Goal: Task Accomplishment & Management: Complete application form

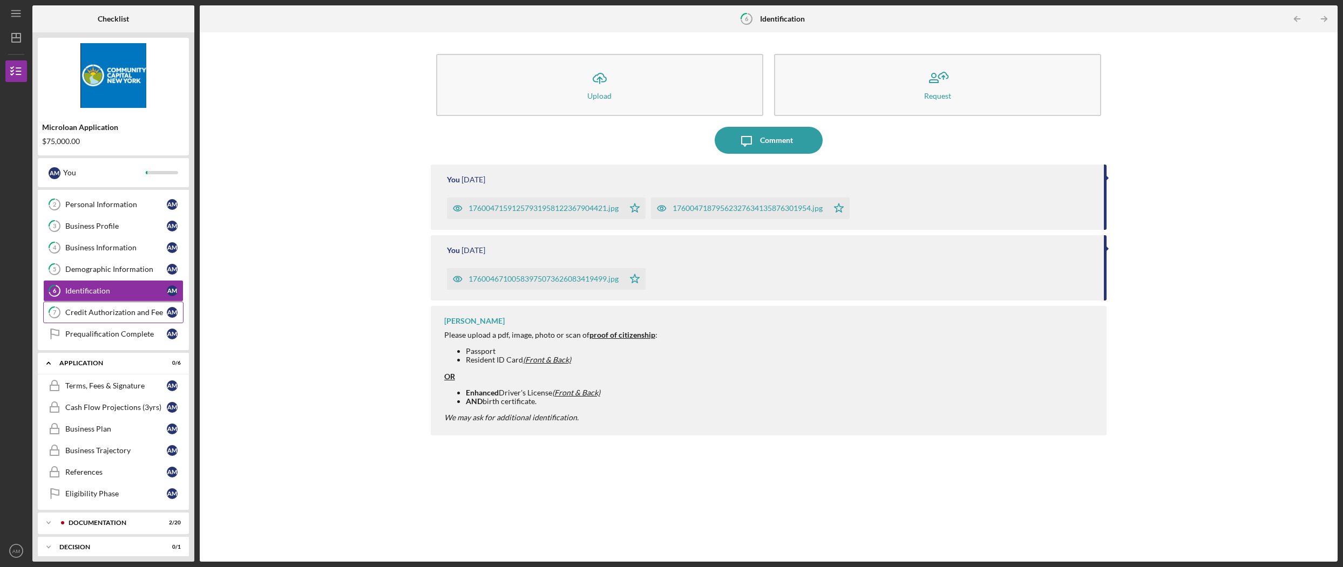
scroll to position [37, 0]
click at [104, 229] on div "Business Profile" at bounding box center [115, 229] width 101 height 9
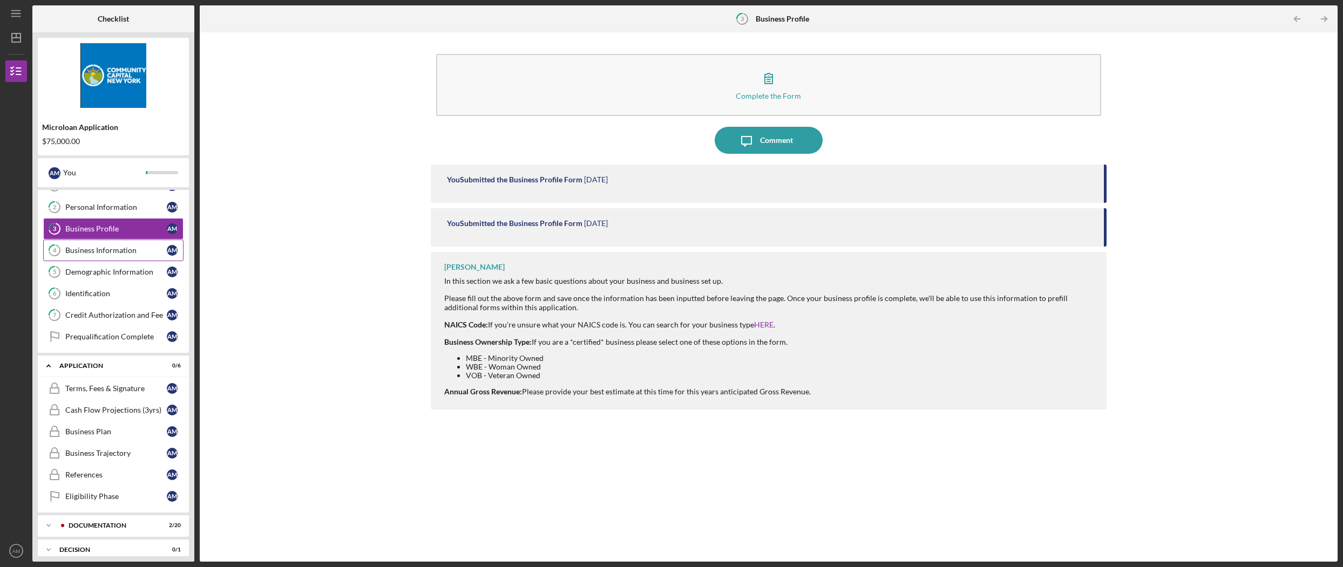
click at [108, 254] on div "Business Information" at bounding box center [115, 250] width 101 height 9
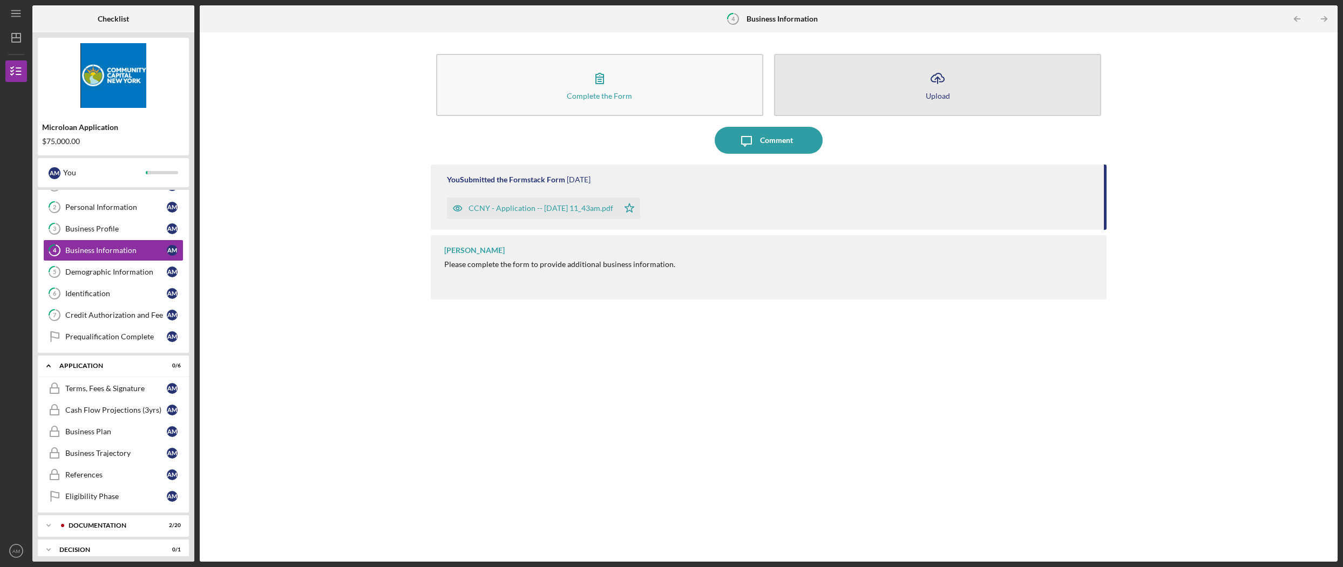
click at [934, 95] on div "Upload" at bounding box center [938, 96] width 24 height 8
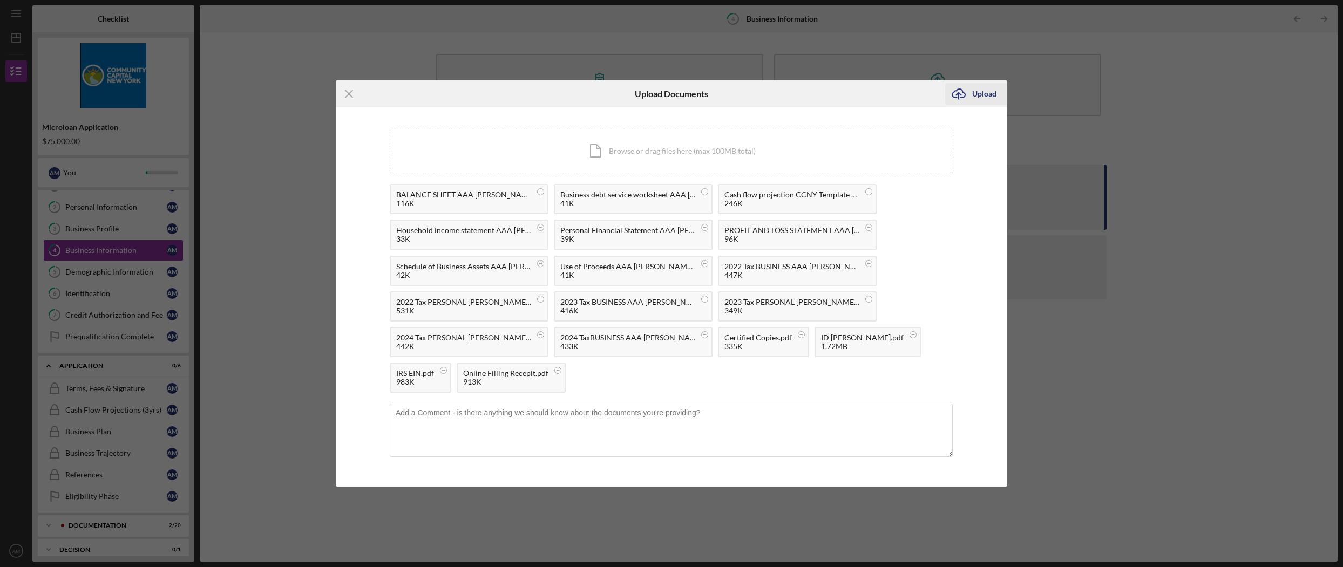
click at [982, 94] on div "Upload" at bounding box center [984, 94] width 24 height 22
